Goal: Transaction & Acquisition: Purchase product/service

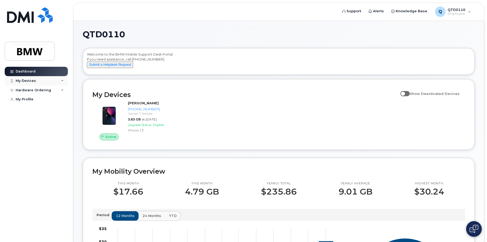
click at [61, 80] on icon at bounding box center [62, 81] width 3 height 3
click at [63, 120] on icon at bounding box center [62, 118] width 3 height 3
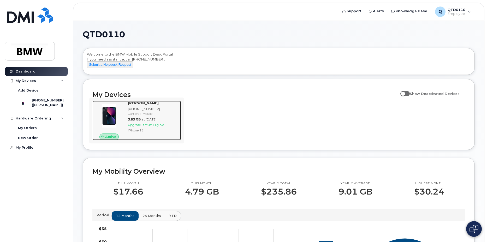
click at [143, 121] on div "Joseph Bates 864-905-6477 Carrier: T-Mobile 3.83 GB at Aug 01, 2025 Upgrade Sta…" at bounding box center [153, 121] width 55 height 40
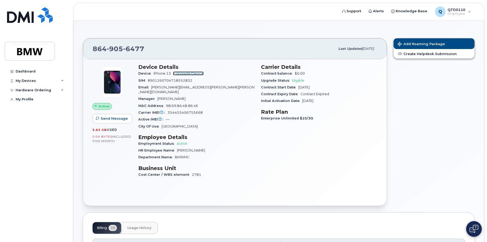
click at [196, 74] on link "+ Upgrade Device" at bounding box center [188, 74] width 31 height 4
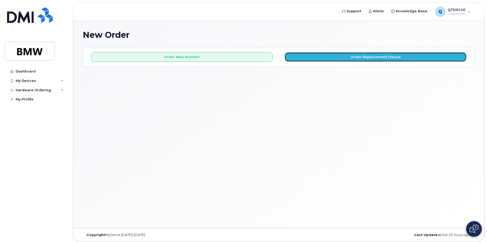
click at [388, 58] on button "Order Replacement Device" at bounding box center [376, 57] width 182 height 10
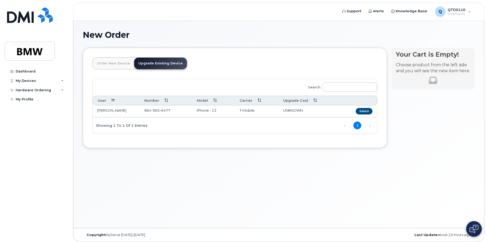
click at [106, 64] on link "Order New Device" at bounding box center [114, 63] width 42 height 11
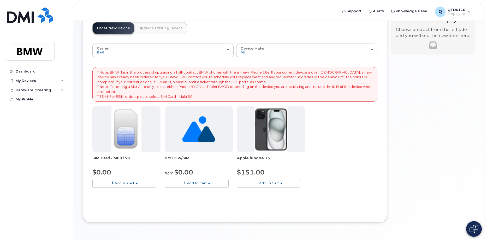
scroll to position [24, 0]
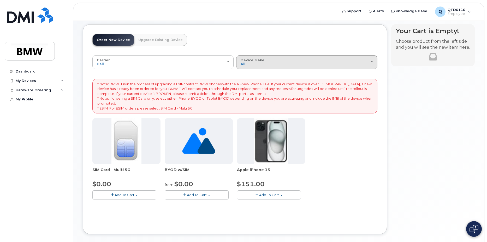
click at [372, 61] on span "button" at bounding box center [372, 61] width 2 height 1
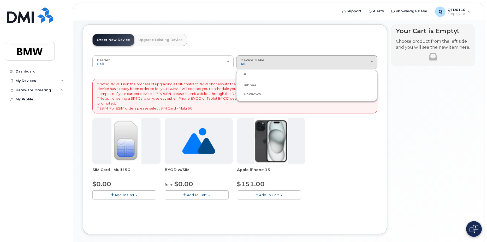
click at [255, 86] on label "iPhone" at bounding box center [247, 85] width 19 height 6
click at [0, 0] on input "iPhone" at bounding box center [0, 0] width 0 height 0
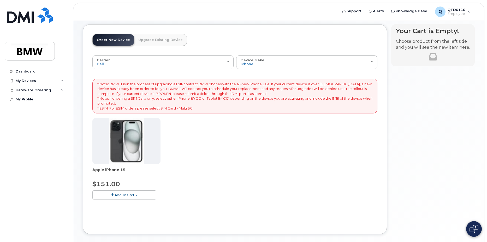
click at [159, 43] on link "Upgrade Existing Device" at bounding box center [160, 39] width 53 height 11
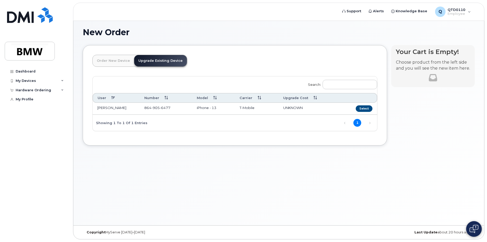
scroll to position [3, 0]
click at [368, 107] on button "Select" at bounding box center [364, 109] width 17 height 7
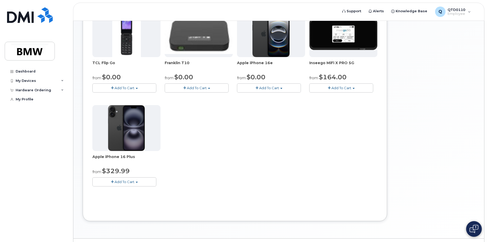
scroll to position [0, 0]
